Goal: Entertainment & Leisure: Consume media (video, audio)

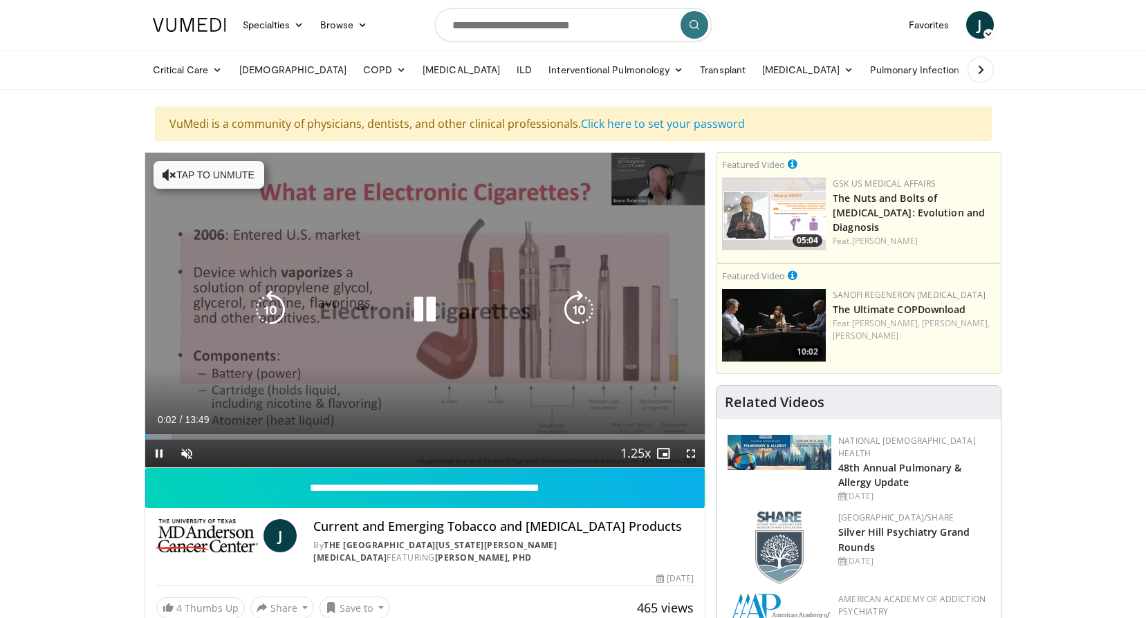
click at [216, 174] on button "Tap to unmute" at bounding box center [208, 175] width 111 height 28
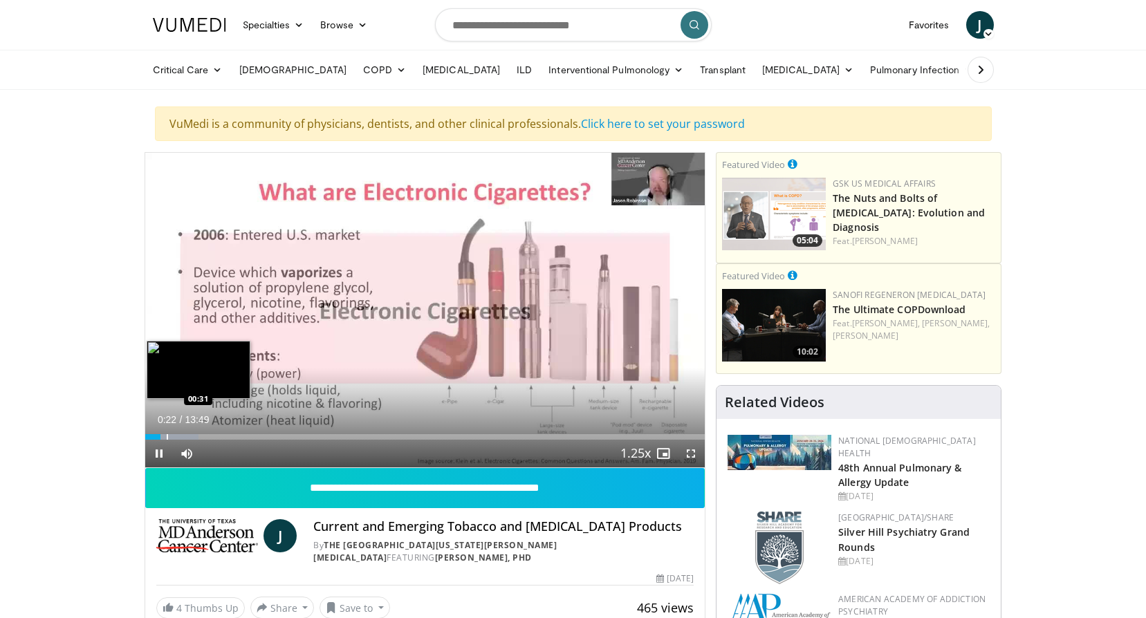
click at [167, 434] on div "Progress Bar" at bounding box center [167, 437] width 1 height 6
click at [172, 434] on div "Progress Bar" at bounding box center [172, 437] width 1 height 6
click at [183, 436] on video-js "**********" at bounding box center [425, 310] width 560 height 315
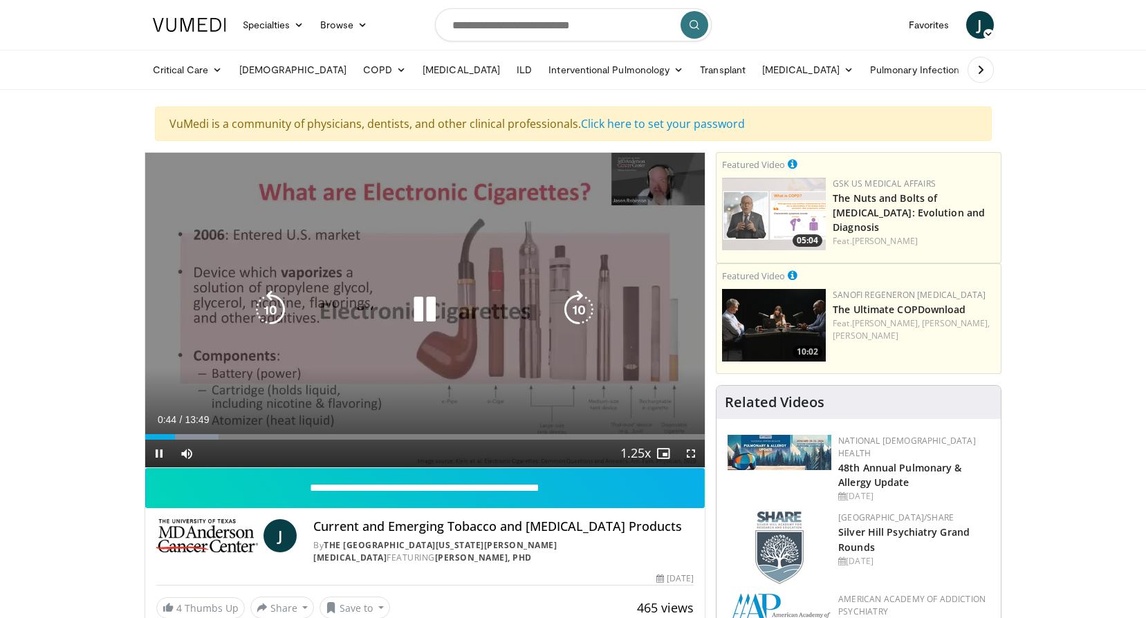
click at [198, 436] on div "Progress Bar" at bounding box center [186, 437] width 66 height 6
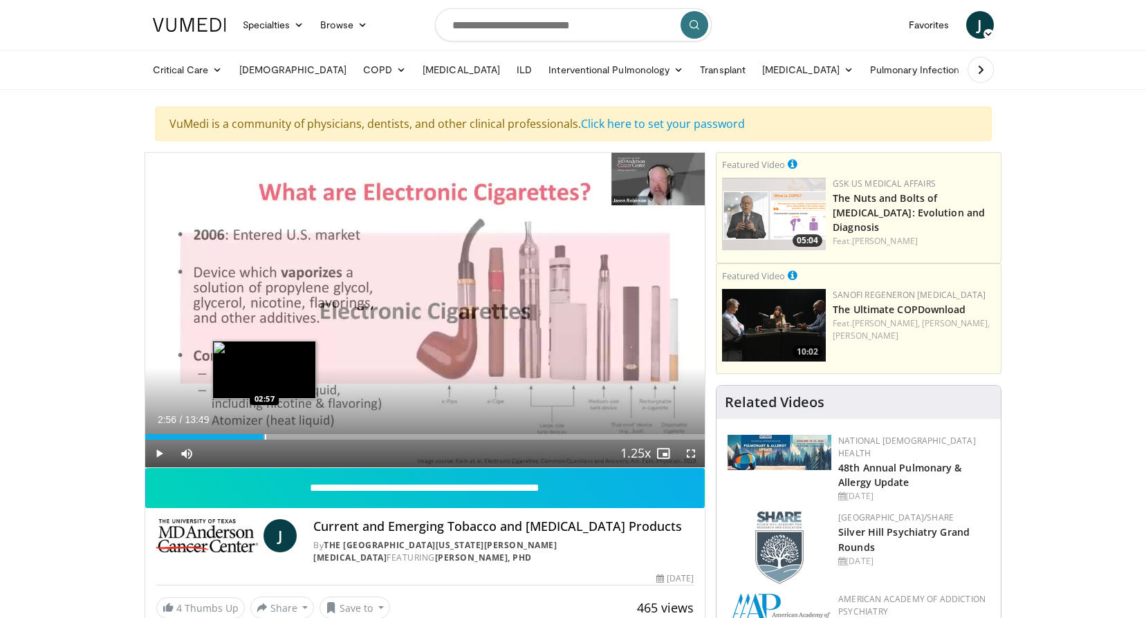
click at [265, 439] on div "Progress Bar" at bounding box center [265, 437] width 1 height 6
click at [159, 451] on span "Video Player" at bounding box center [159, 454] width 28 height 28
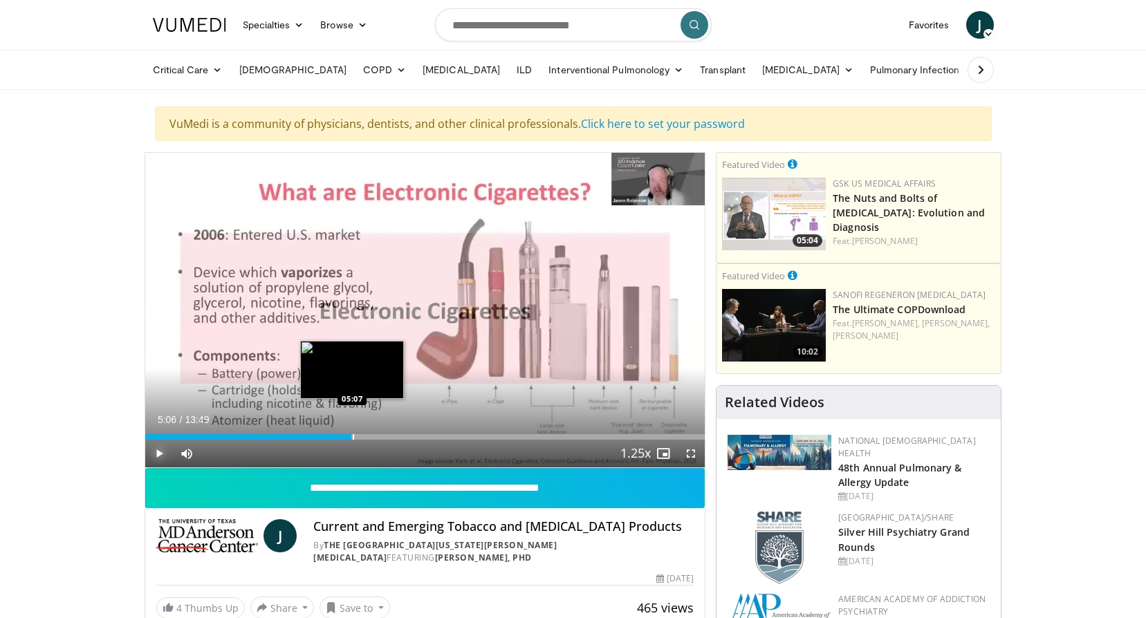
click at [353, 434] on div "Progress Bar" at bounding box center [353, 437] width 1 height 6
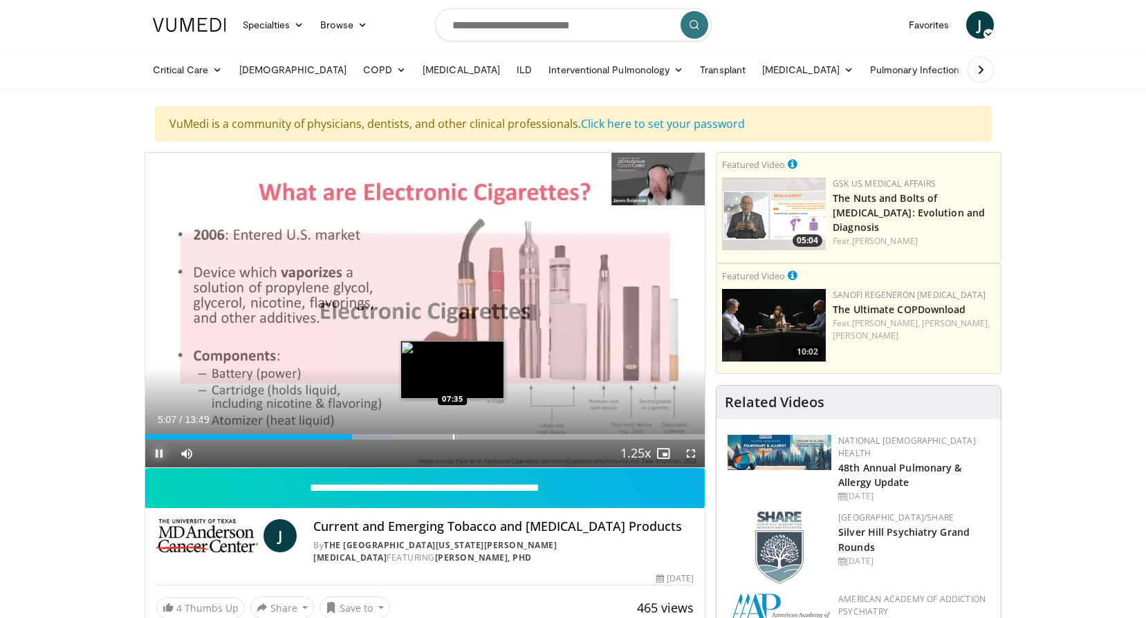
click at [453, 435] on div "Progress Bar" at bounding box center [453, 437] width 1 height 6
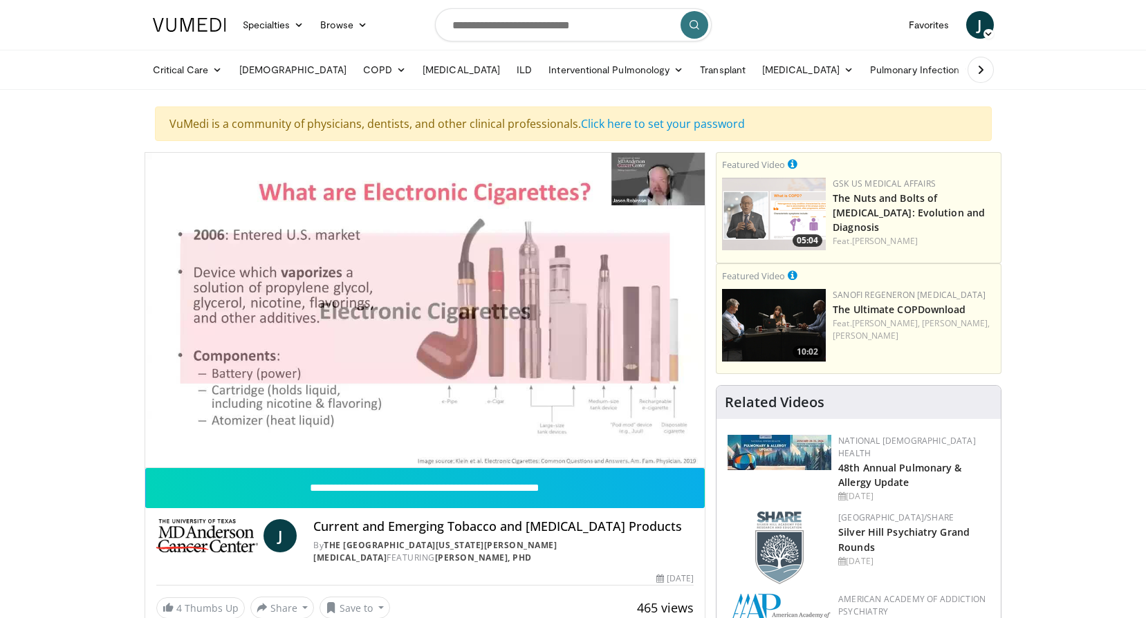
click at [472, 438] on div "10 seconds Tap to unmute" at bounding box center [425, 310] width 560 height 315
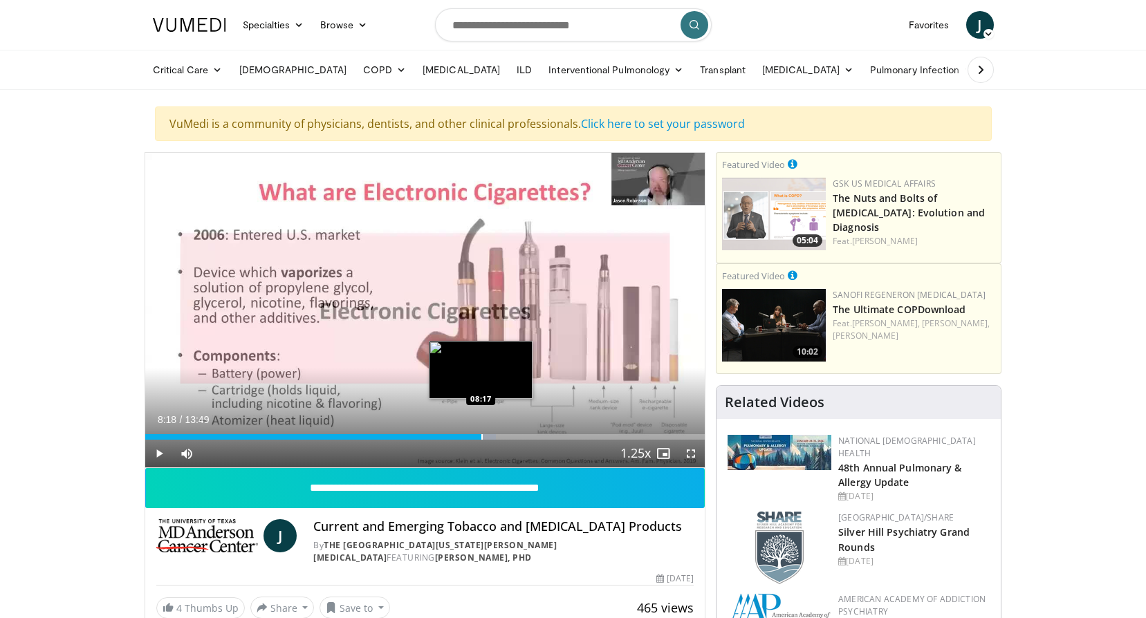
click at [481, 438] on div "Progress Bar" at bounding box center [481, 437] width 1 height 6
click at [156, 450] on span "Video Player" at bounding box center [159, 454] width 28 height 28
click at [512, 437] on div "Progress Bar" at bounding box center [512, 437] width 1 height 6
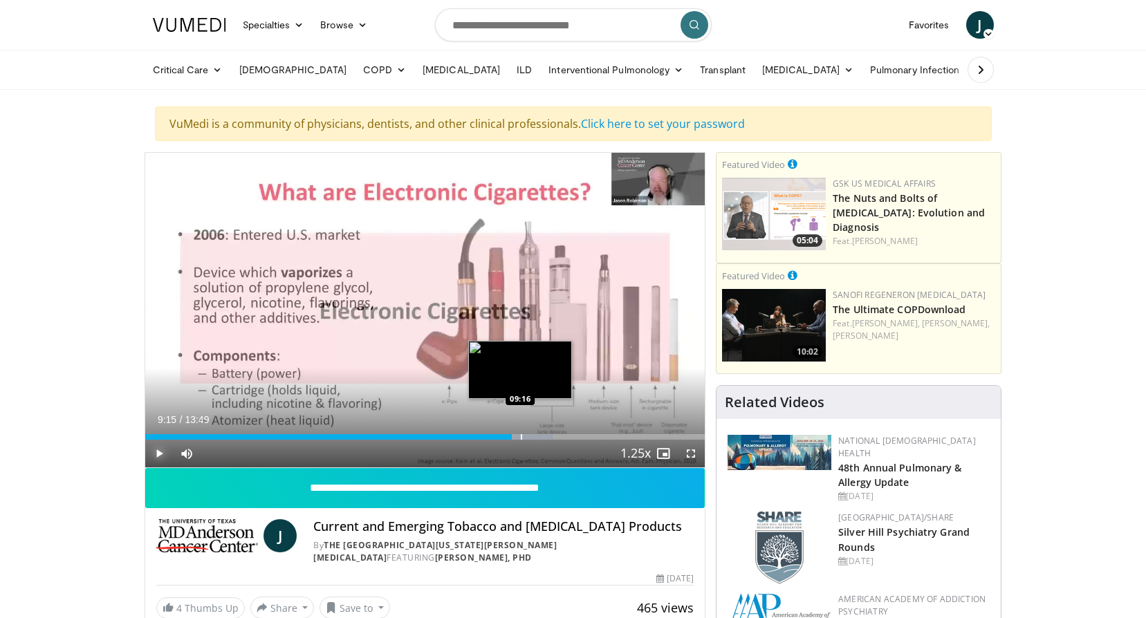
click at [521, 438] on div "Progress Bar" at bounding box center [521, 437] width 1 height 6
click at [529, 438] on div "Progress Bar" at bounding box center [529, 437] width 1 height 6
click at [541, 437] on div "Progress Bar" at bounding box center [541, 437] width 1 height 6
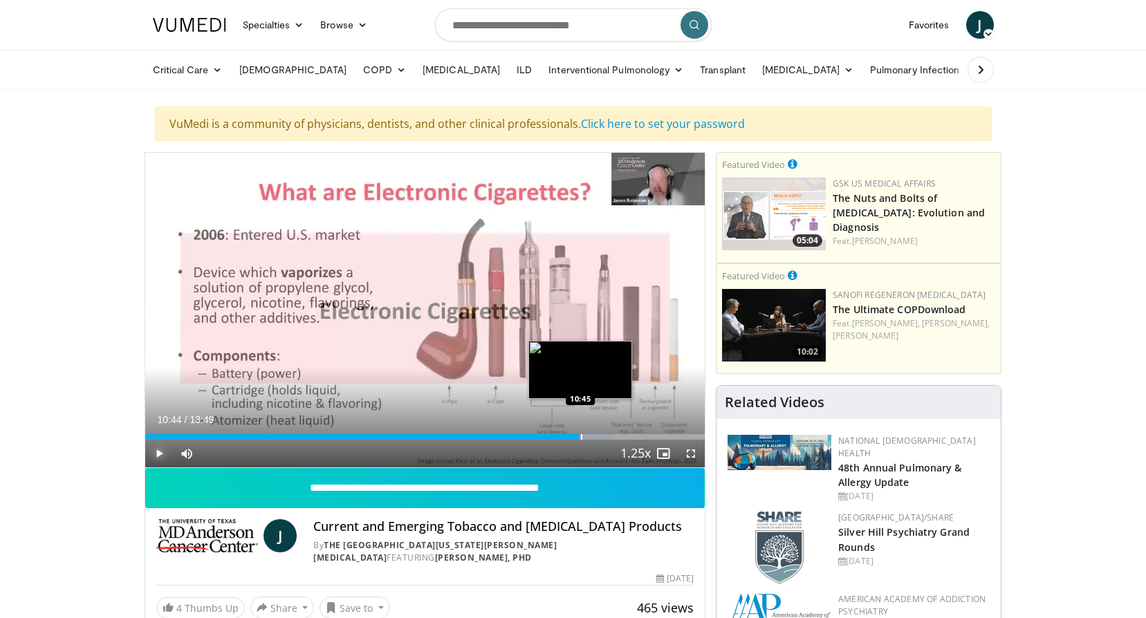
click at [581, 437] on div "Progress Bar" at bounding box center [581, 437] width 1 height 6
click at [589, 437] on div "Progress Bar" at bounding box center [589, 437] width 1 height 6
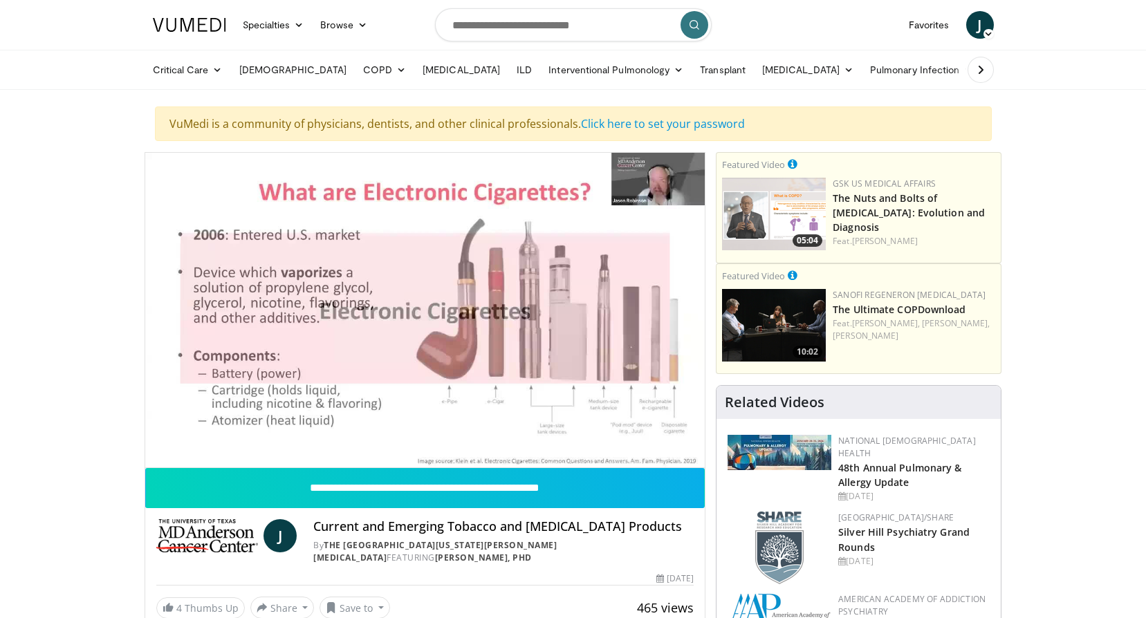
click at [599, 437] on div "10 seconds Tap to unmute" at bounding box center [425, 310] width 560 height 315
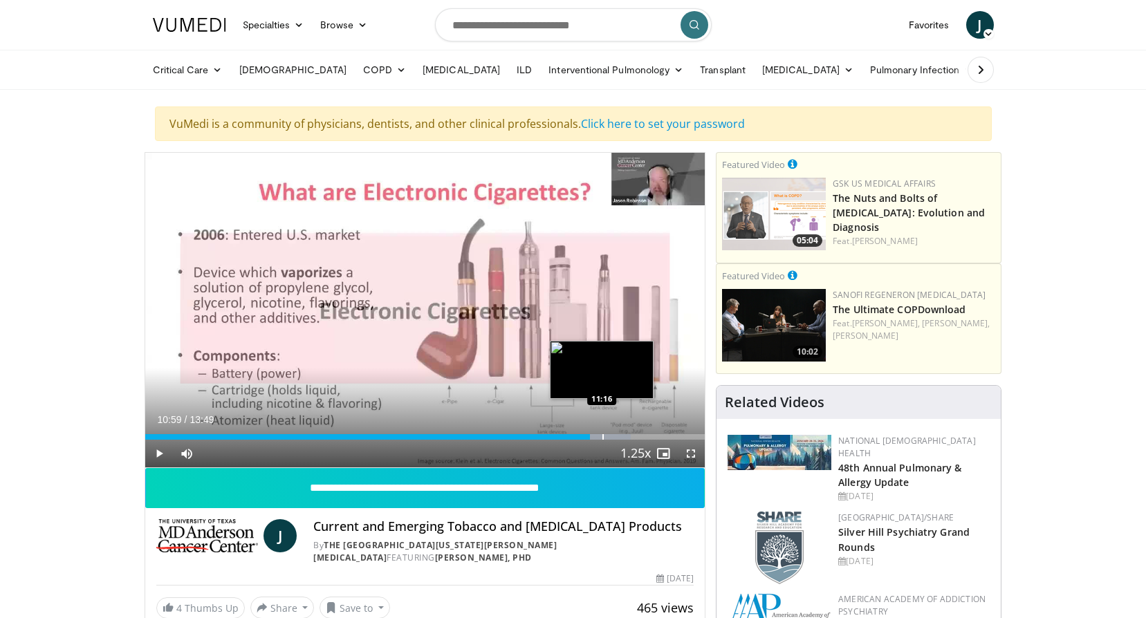
click at [602, 437] on div "Progress Bar" at bounding box center [602, 437] width 1 height 6
click at [162, 454] on span "Video Player" at bounding box center [159, 454] width 28 height 28
click at [617, 436] on div "Progress Bar" at bounding box center [617, 437] width 1 height 6
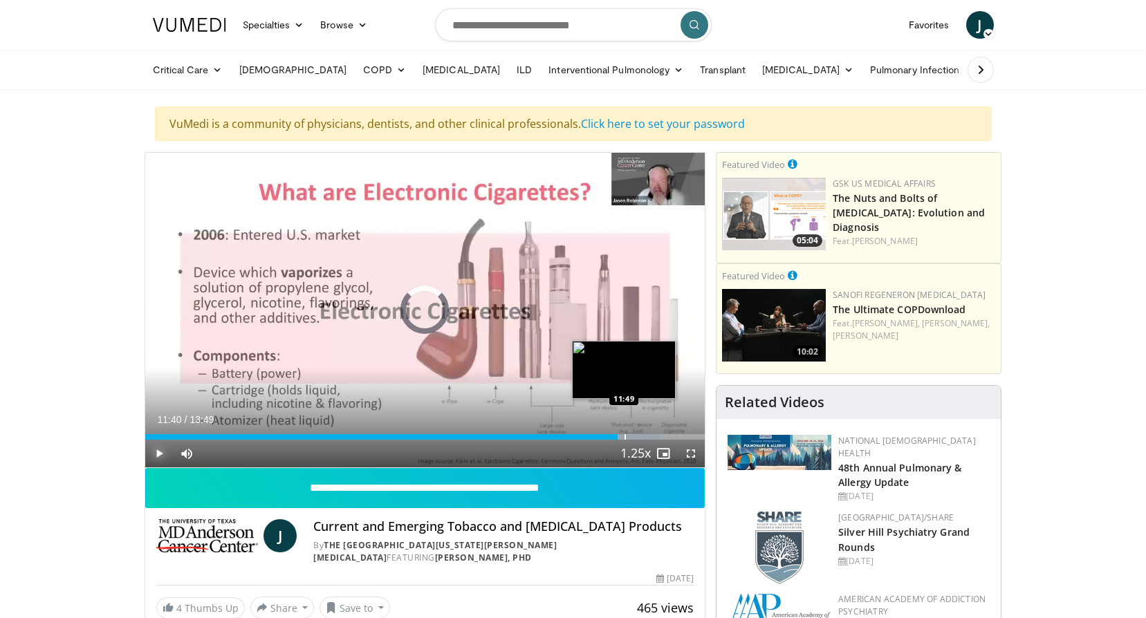
click at [624, 435] on div "Progress Bar" at bounding box center [624, 437] width 1 height 6
click at [635, 435] on div "Progress Bar" at bounding box center [635, 437] width 1 height 6
click at [619, 438] on div "Progress Bar" at bounding box center [619, 437] width 1 height 6
